Goal: Transaction & Acquisition: Purchase product/service

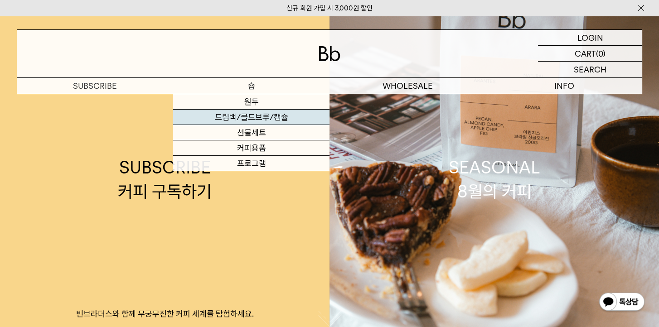
click at [253, 118] on link "드립백/콜드브루/캡슐" at bounding box center [251, 117] width 156 height 15
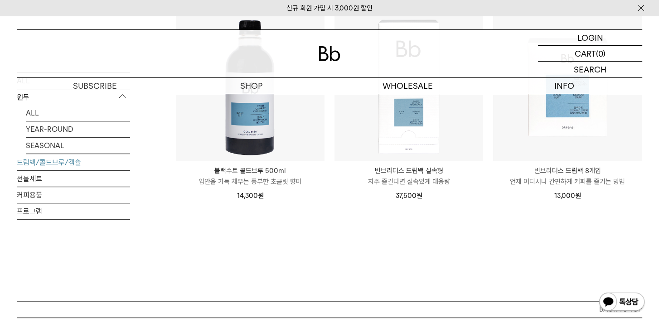
scroll to position [725, 0]
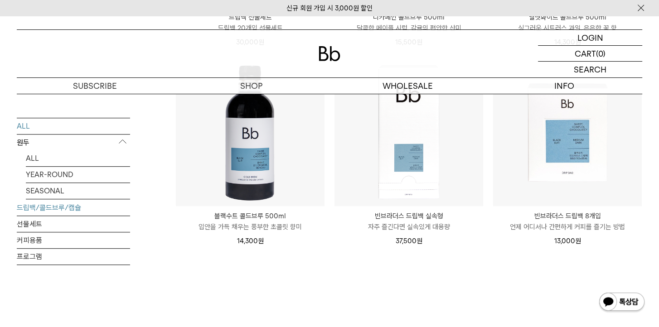
click at [53, 126] on link "ALL" at bounding box center [73, 126] width 113 height 16
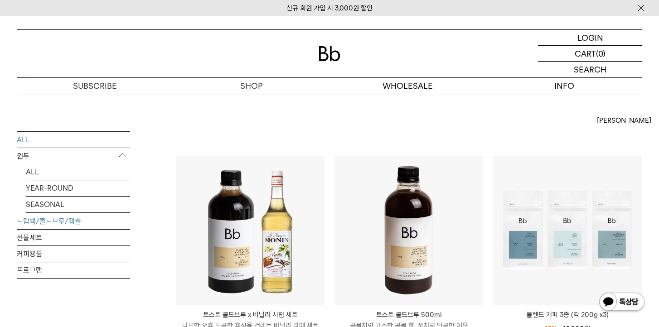
scroll to position [45, 0]
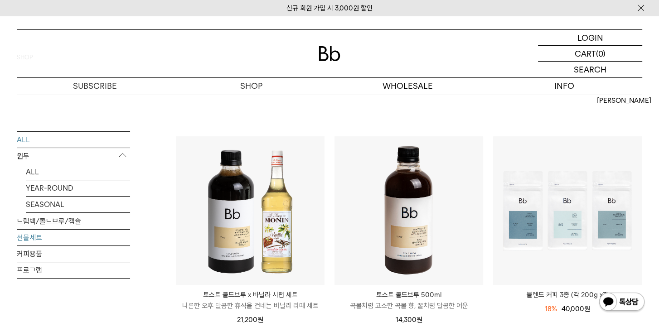
click at [37, 238] on link "선물세트" at bounding box center [73, 238] width 113 height 16
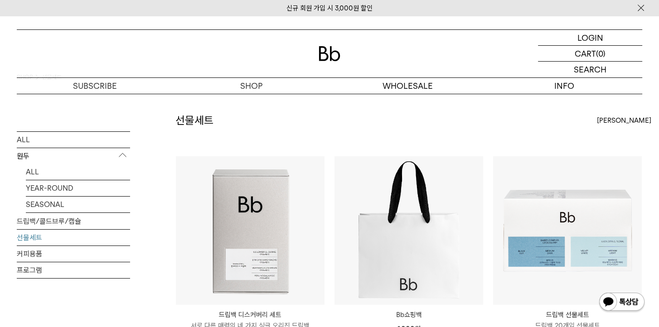
scroll to position [45, 0]
